Goal: Use online tool/utility: Utilize a website feature to perform a specific function

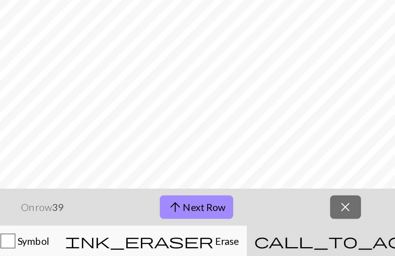
scroll to position [96, 136]
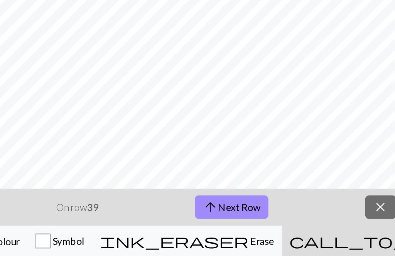
scroll to position [35, 0]
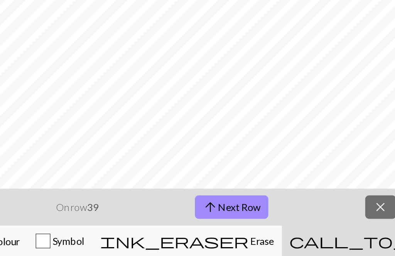
click at [214, 214] on div "arrow_downward Previous Row On row 39 arrow_upward Next Row close" at bounding box center [83, 225] width 395 height 23
click at [206, 214] on div "arrow_downward Previous Row On row 39 arrow_upward Next Row close" at bounding box center [83, 225] width 395 height 23
click at [210, 214] on div "arrow_downward Previous Row On row 39 arrow_upward Next Row close" at bounding box center [83, 225] width 395 height 23
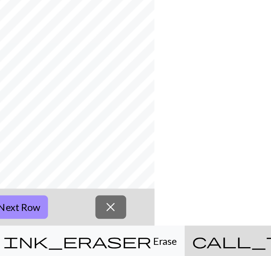
click at [49, 214] on div "arrow_downward Previous Row On row 39 arrow_upward Next Row close" at bounding box center [-1, 225] width 271 height 23
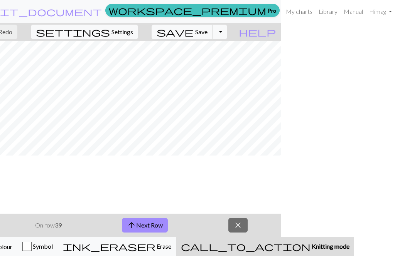
scroll to position [0, 0]
click at [168, 224] on button "arrow_upward Next Row" at bounding box center [145, 225] width 46 height 15
click at [168, 222] on button "arrow_upward Next Row" at bounding box center [145, 225] width 46 height 15
click at [168, 225] on button "arrow_upward Next Row" at bounding box center [145, 225] width 46 height 15
click at [168, 223] on button "arrow_upward Next Row" at bounding box center [145, 225] width 46 height 15
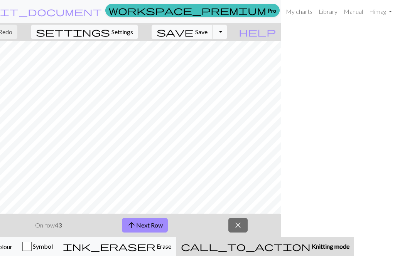
click at [168, 225] on button "arrow_upward Next Row" at bounding box center [145, 225] width 46 height 15
click at [168, 219] on button "arrow_upward Next Row" at bounding box center [145, 225] width 46 height 15
click at [168, 222] on button "arrow_upward Next Row" at bounding box center [145, 225] width 46 height 15
click at [168, 220] on button "arrow_upward Next Row" at bounding box center [145, 225] width 46 height 15
click at [168, 222] on button "arrow_upward Next Row" at bounding box center [145, 225] width 46 height 15
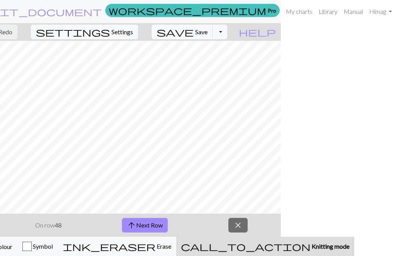
click at [168, 223] on button "arrow_upward Next Row" at bounding box center [145, 225] width 46 height 15
